Goal: Task Accomplishment & Management: Manage account settings

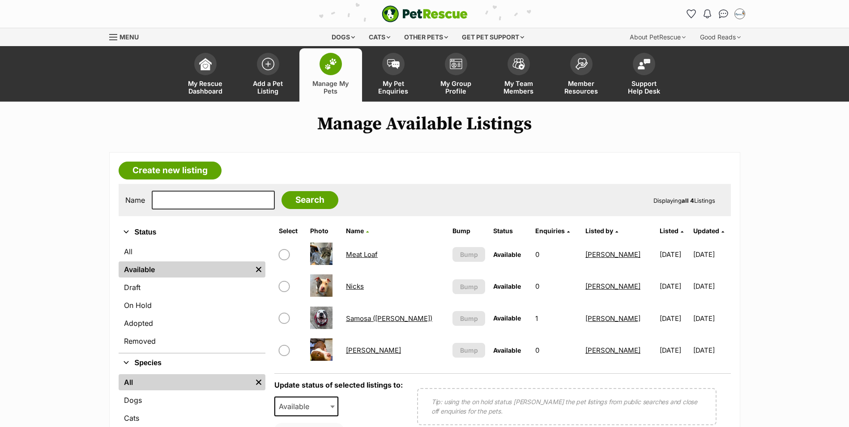
click at [285, 252] on input "checkbox" at bounding box center [284, 254] width 11 height 11
checkbox input "true"
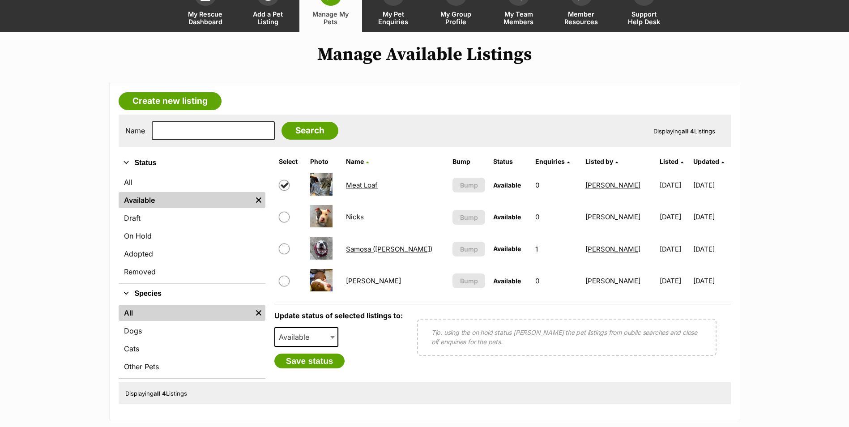
scroll to position [224, 0]
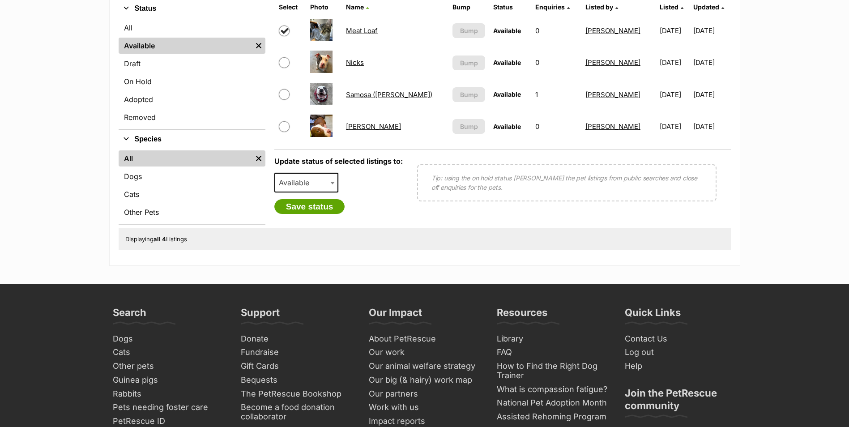
click at [328, 180] on span "Available" at bounding box center [306, 183] width 64 height 20
select select "rehomed"
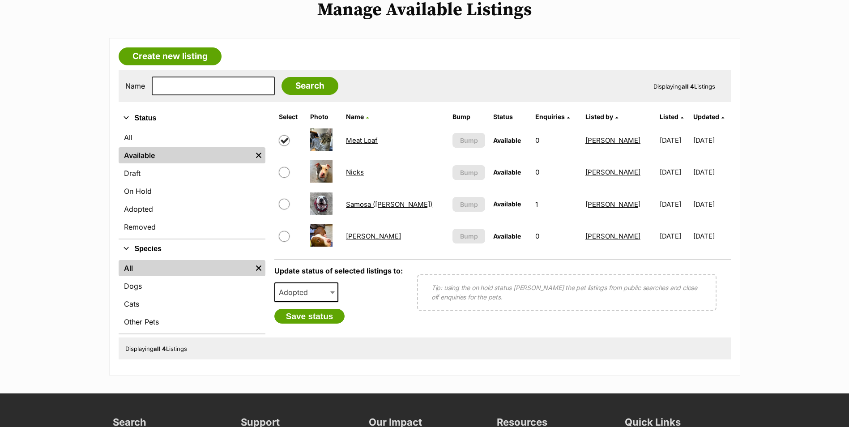
scroll to position [89, 0]
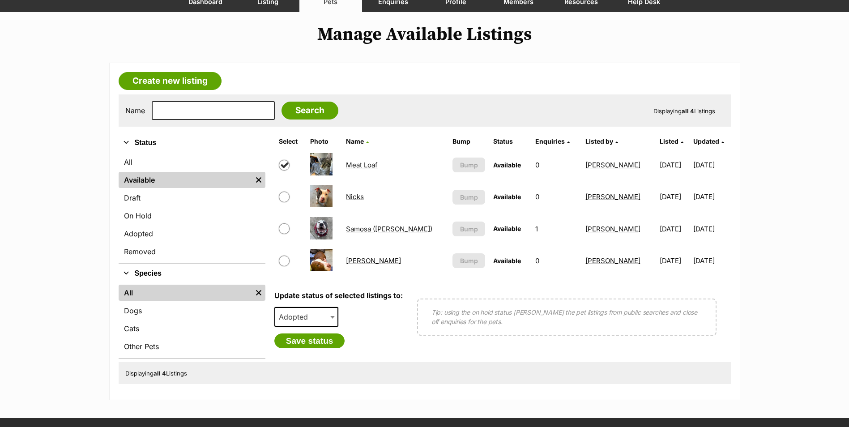
click at [286, 163] on input "checkbox" at bounding box center [284, 165] width 11 height 11
checkbox input "false"
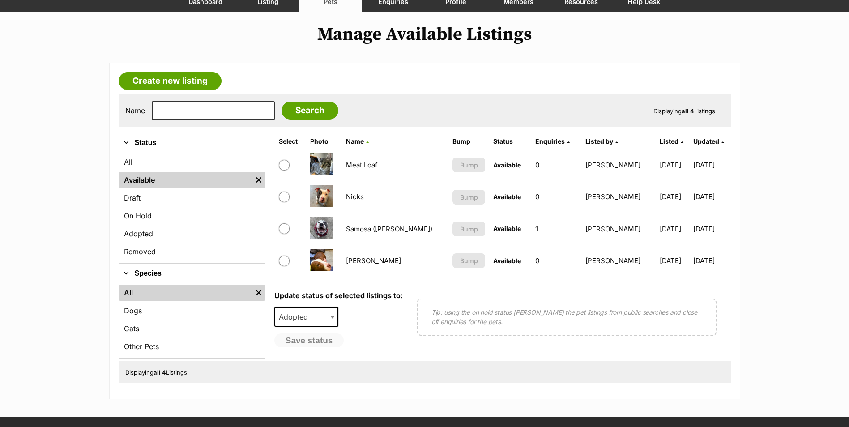
click at [427, 372] on div "Displaying all 4 Listings" at bounding box center [425, 371] width 612 height 21
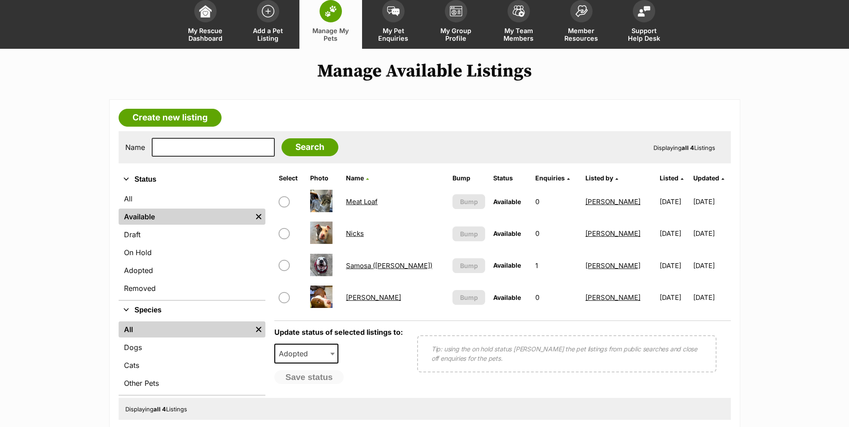
scroll to position [0, 0]
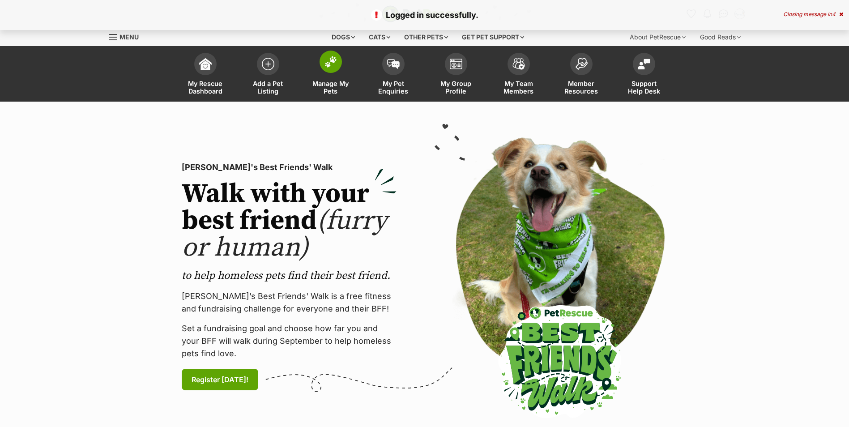
click at [339, 59] on span at bounding box center [330, 62] width 22 height 22
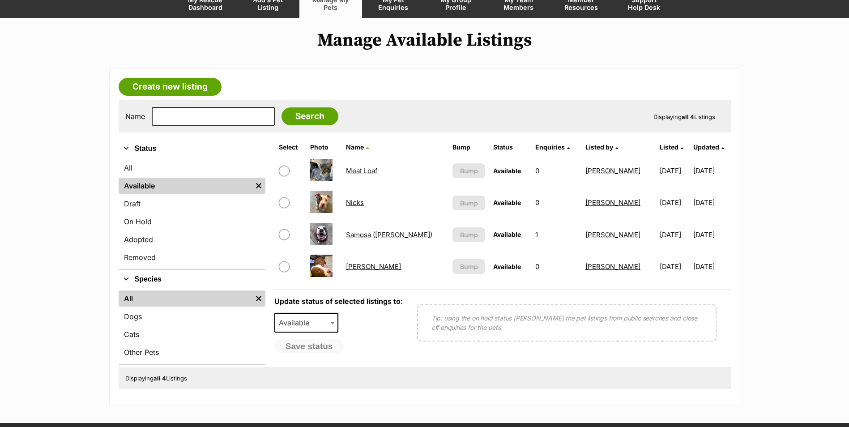
scroll to position [89, 0]
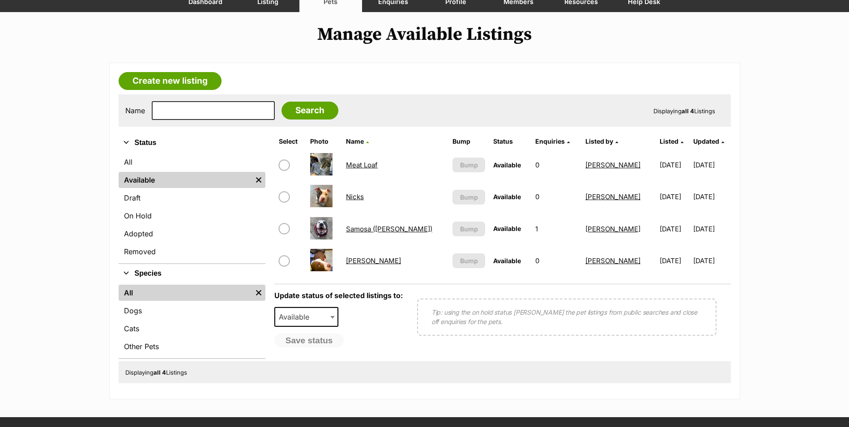
drag, startPoint x: 286, startPoint y: 163, endPoint x: 287, endPoint y: 171, distance: 8.6
click at [286, 163] on input "checkbox" at bounding box center [284, 165] width 11 height 11
checkbox input "true"
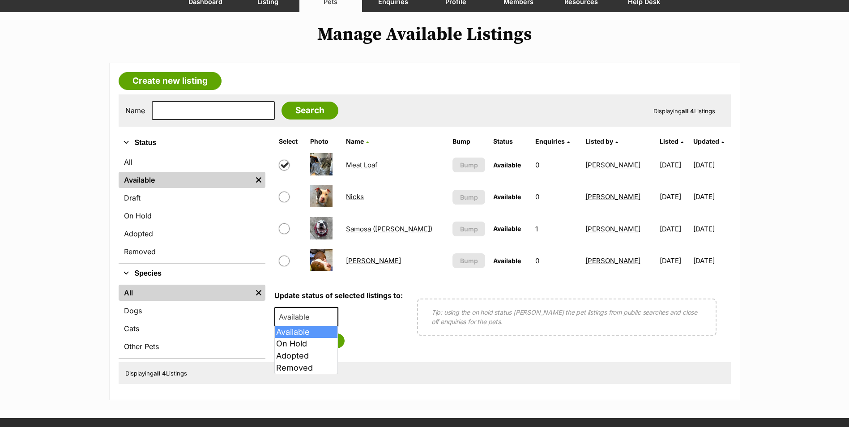
click at [319, 309] on span "Available" at bounding box center [306, 317] width 64 height 20
select select "on_hold"
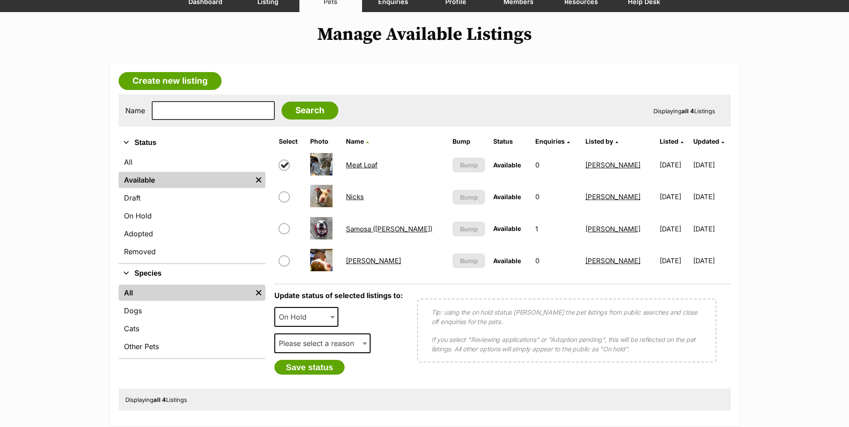
click at [313, 341] on span "Please select a reason" at bounding box center [319, 343] width 88 height 13
select select "reviewing_applications"
click at [306, 373] on button "Save status" at bounding box center [309, 367] width 71 height 15
